Goal: Find specific page/section: Find specific page/section

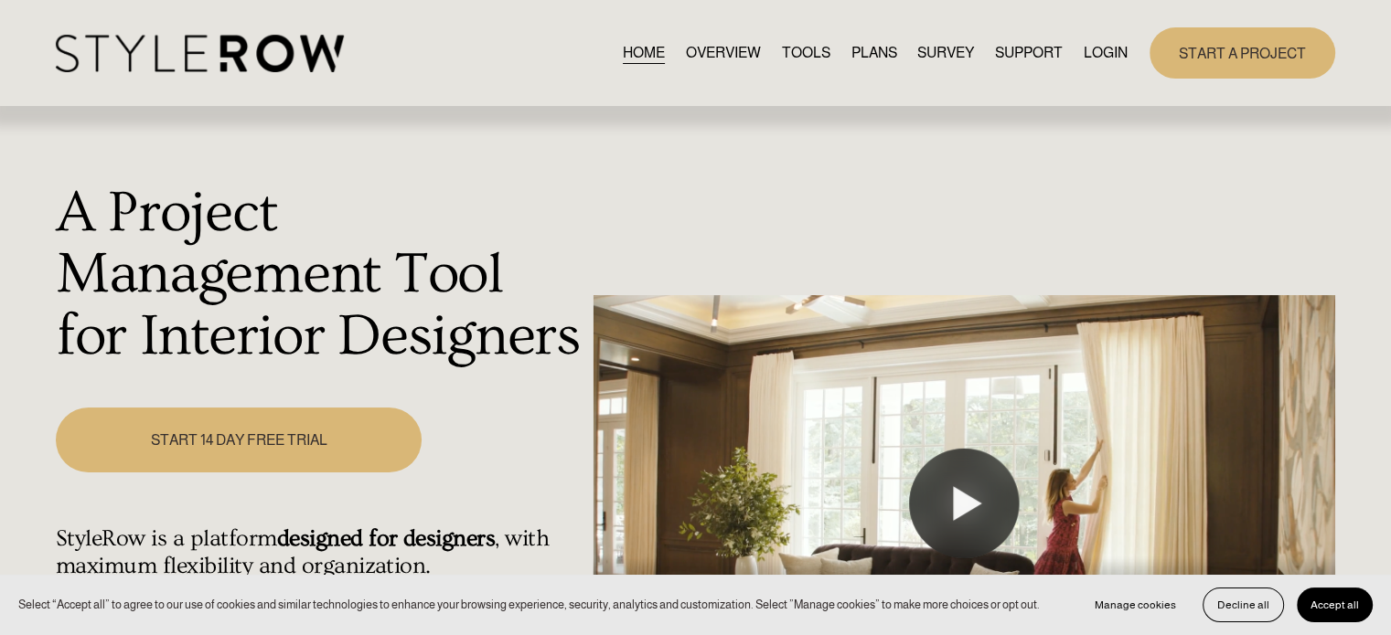
click at [1116, 54] on link "LOGIN" at bounding box center [1105, 52] width 44 height 25
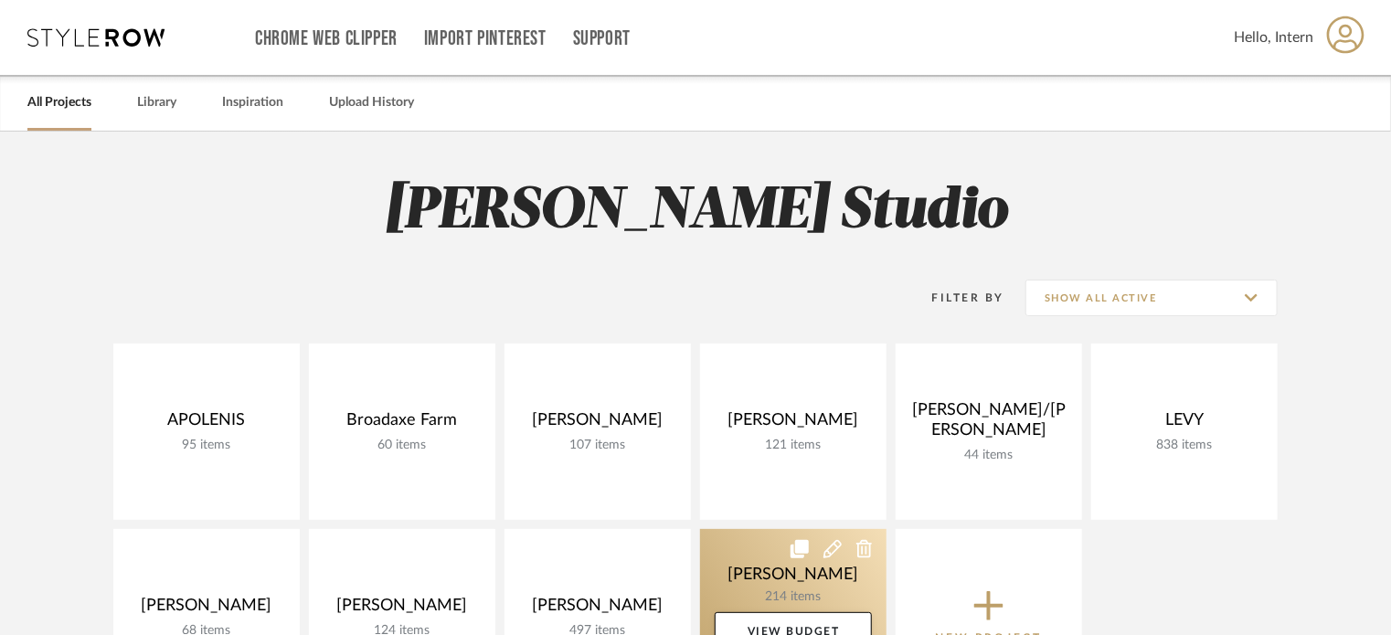
click at [792, 566] on link at bounding box center [793, 617] width 187 height 176
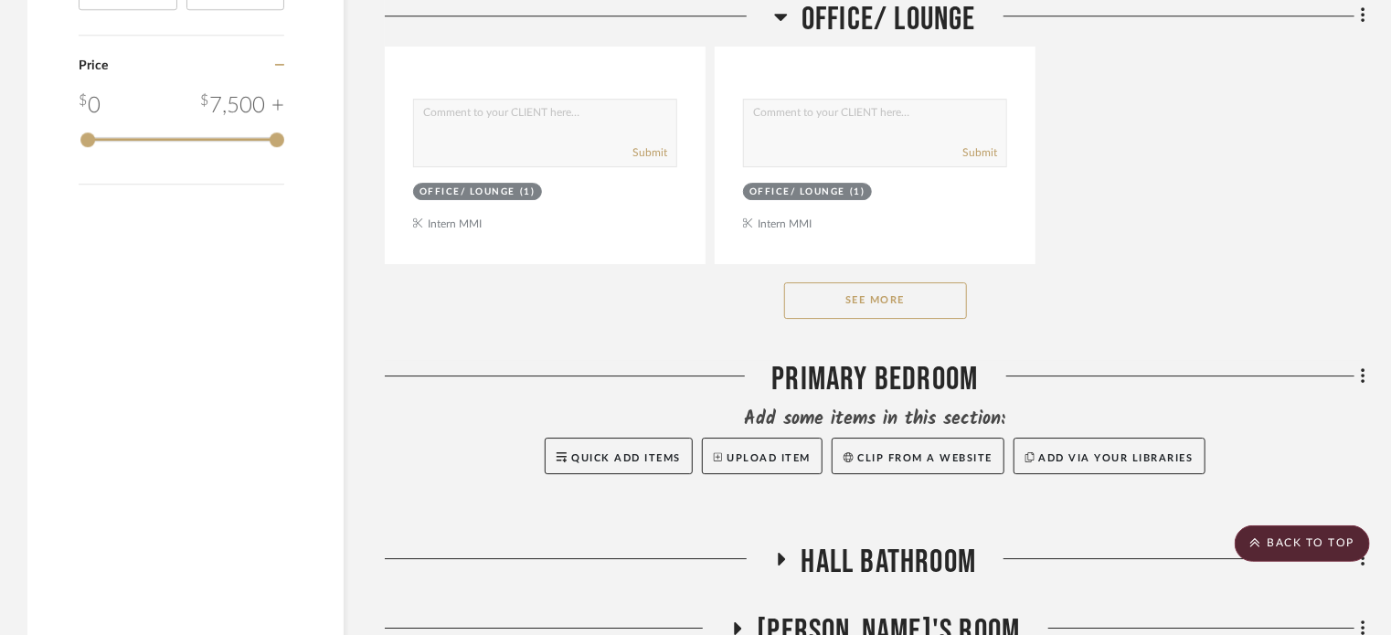
scroll to position [3017, 0]
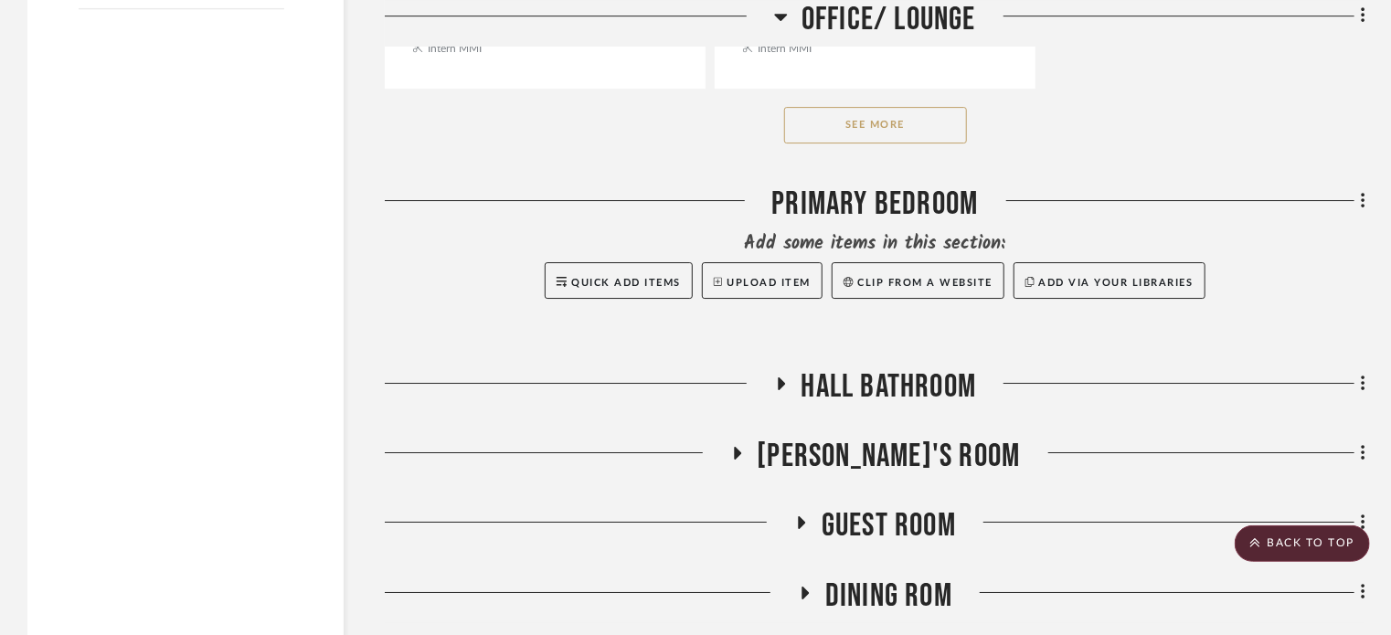
click at [934, 124] on button "See More" at bounding box center [875, 125] width 183 height 37
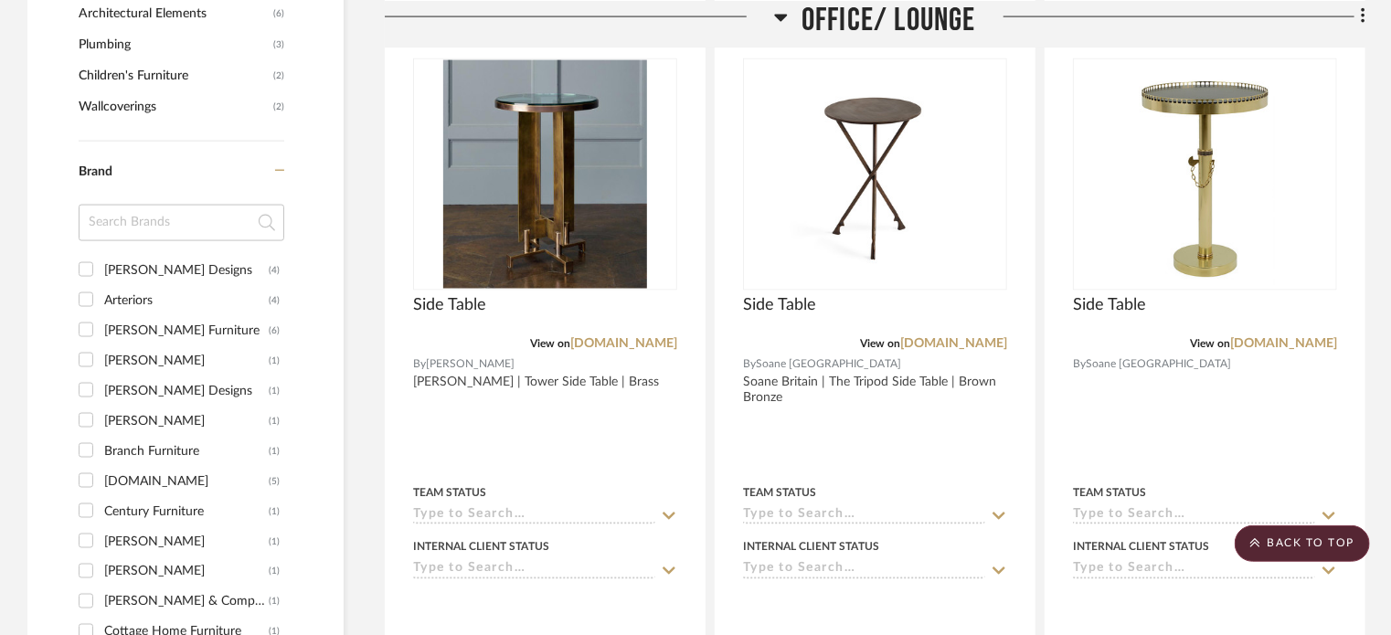
scroll to position [1097, 0]
